Goal: Find specific page/section: Find specific page/section

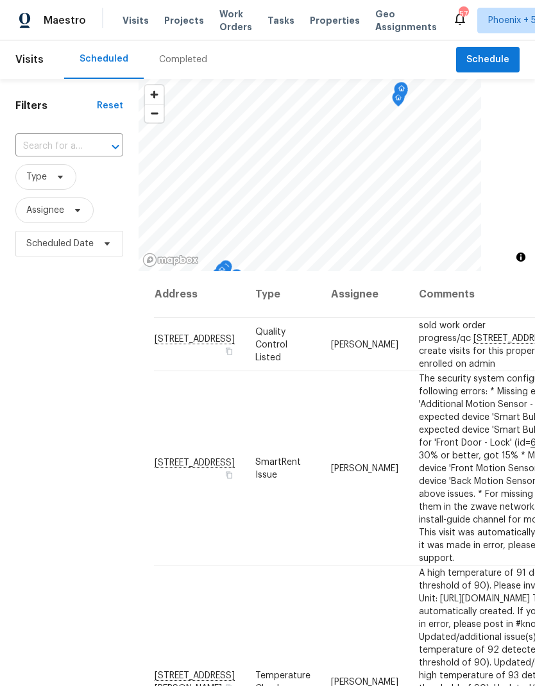
click at [61, 146] on input "text" at bounding box center [51, 147] width 72 height 20
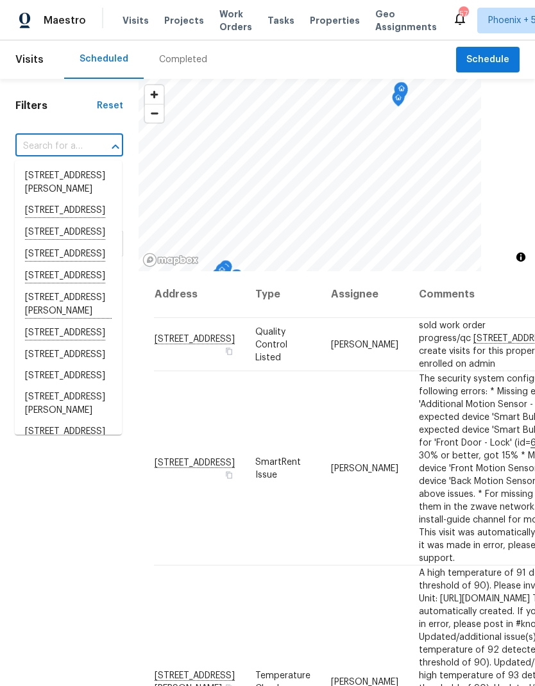
click at [325, 22] on span "Properties" at bounding box center [335, 20] width 50 height 13
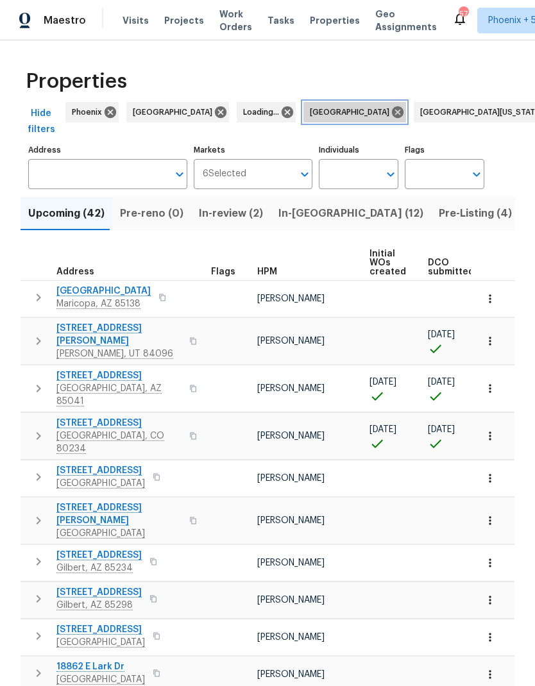
click at [392, 106] on icon at bounding box center [398, 112] width 12 height 12
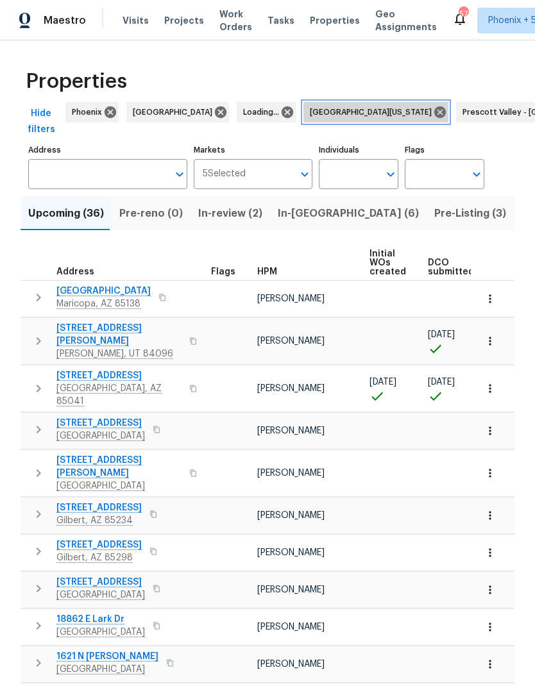
click at [434, 110] on icon at bounding box center [440, 112] width 12 height 12
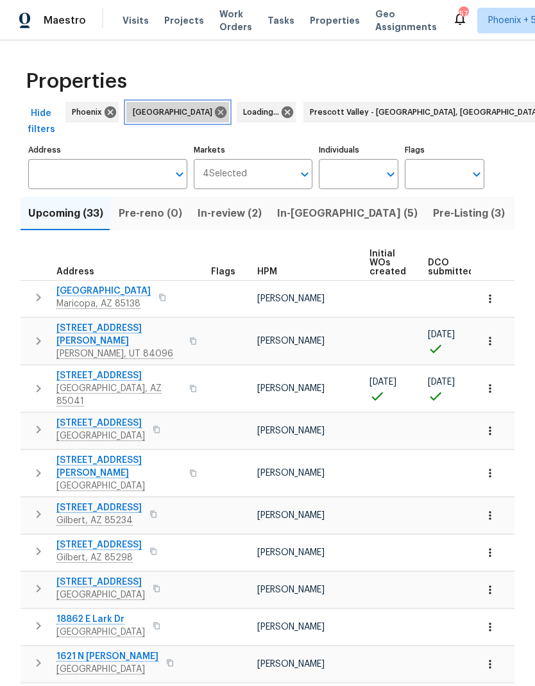
click at [215, 113] on icon at bounding box center [221, 112] width 12 height 12
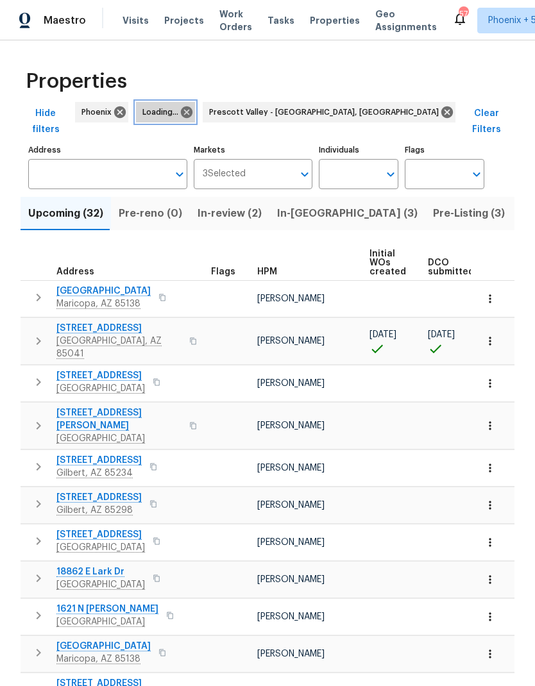
click at [193, 112] on icon at bounding box center [187, 112] width 14 height 14
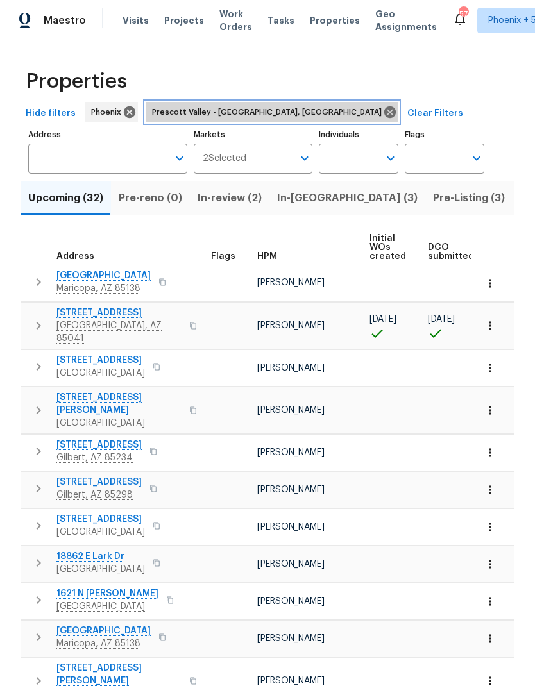
click at [384, 112] on icon at bounding box center [390, 112] width 12 height 12
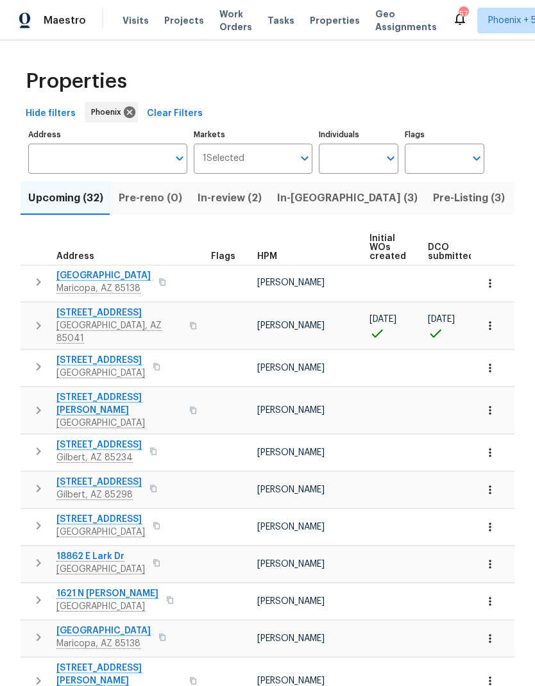
scroll to position [0, 51]
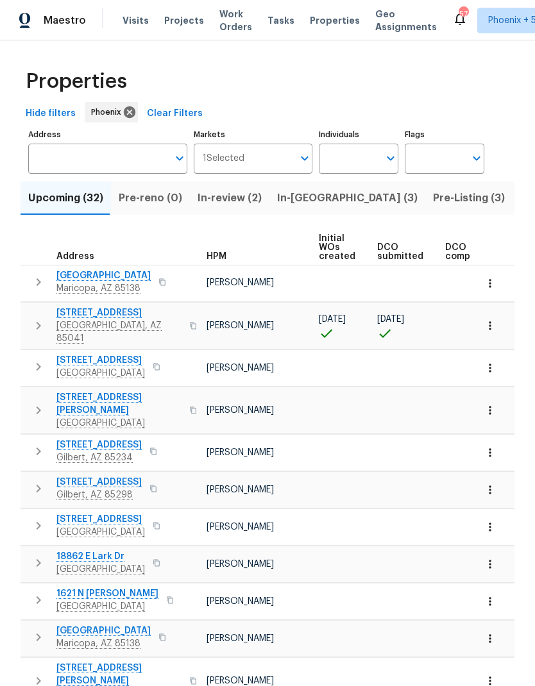
click at [46, 199] on span "Upcoming (32)" at bounding box center [65, 198] width 75 height 18
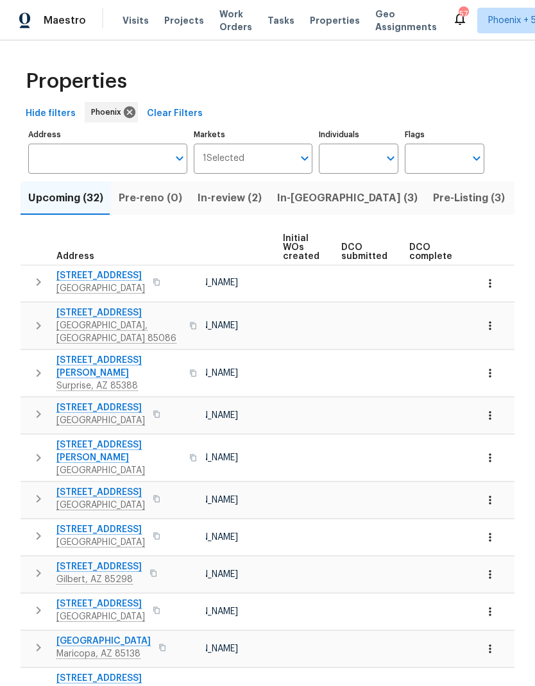
scroll to position [0, 94]
click at [28, 203] on button "Upcoming (32)" at bounding box center [66, 197] width 90 height 33
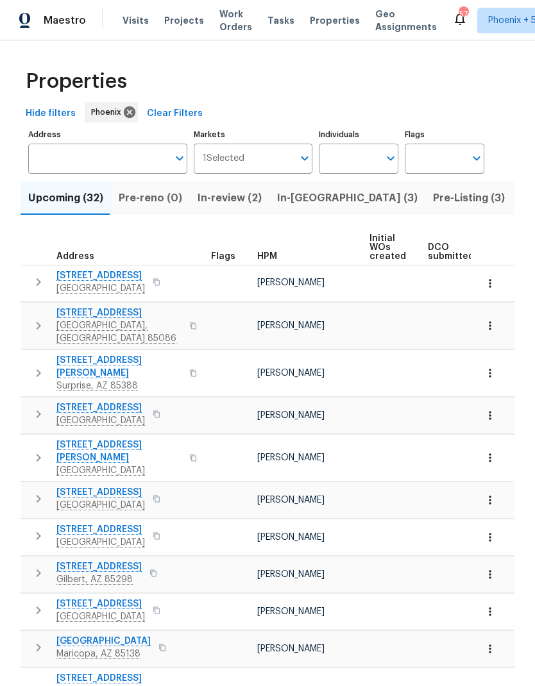
scroll to position [0, 0]
click at [364, 158] on input "Individuals" at bounding box center [349, 159] width 60 height 30
type input "[PERSON_NAME]"
click at [343, 194] on input "checkbox" at bounding box center [342, 199] width 27 height 27
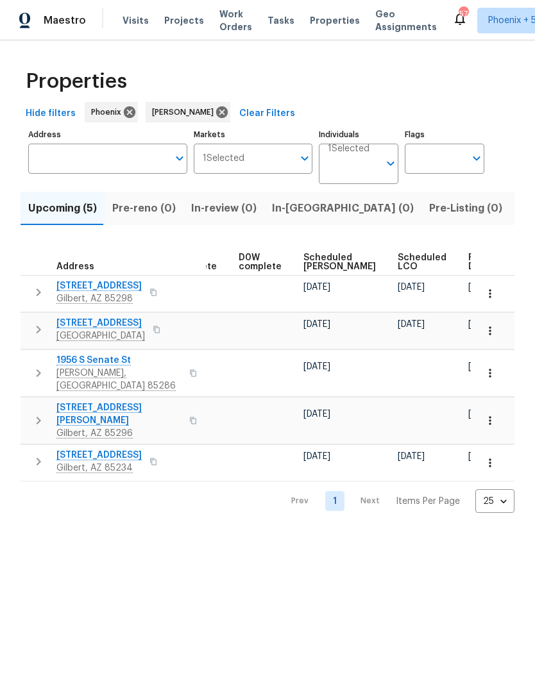
scroll to position [0, 321]
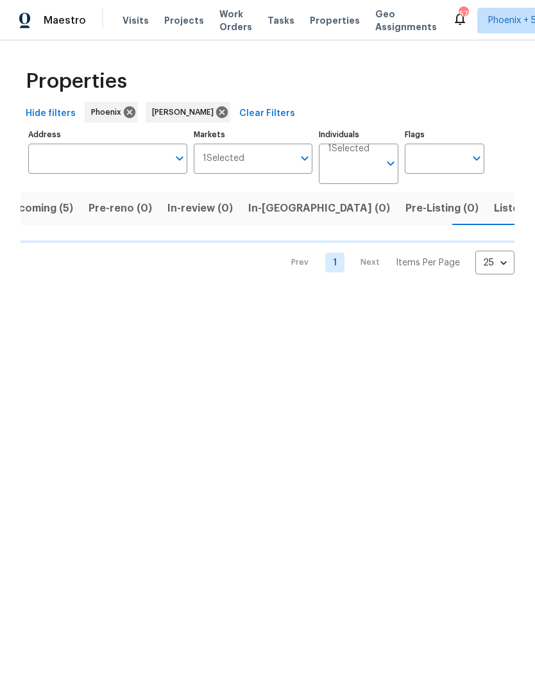
scroll to position [0, 24]
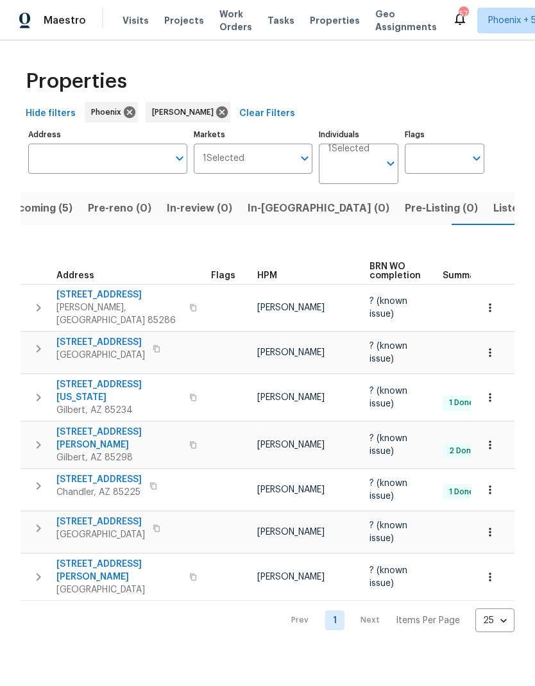
click at [485, 218] on button "Listed (12)" at bounding box center [519, 208] width 68 height 33
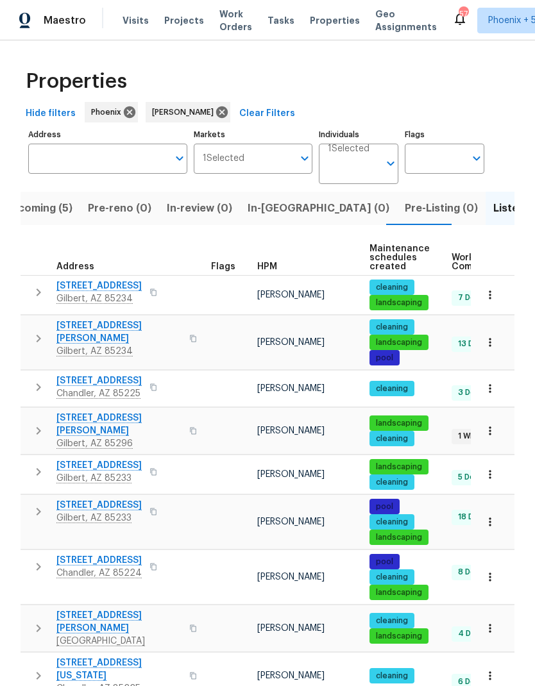
click at [61, 206] on span "Upcoming (5)" at bounding box center [38, 208] width 69 height 18
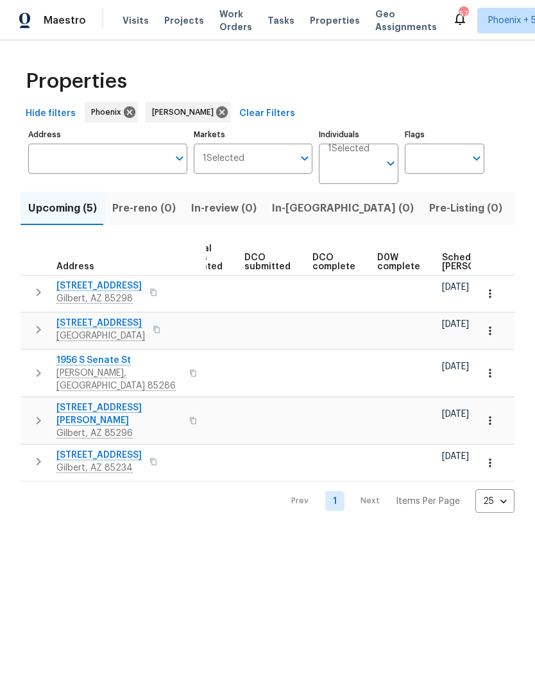
scroll to position [0, 187]
